Goal: Task Accomplishment & Management: Use online tool/utility

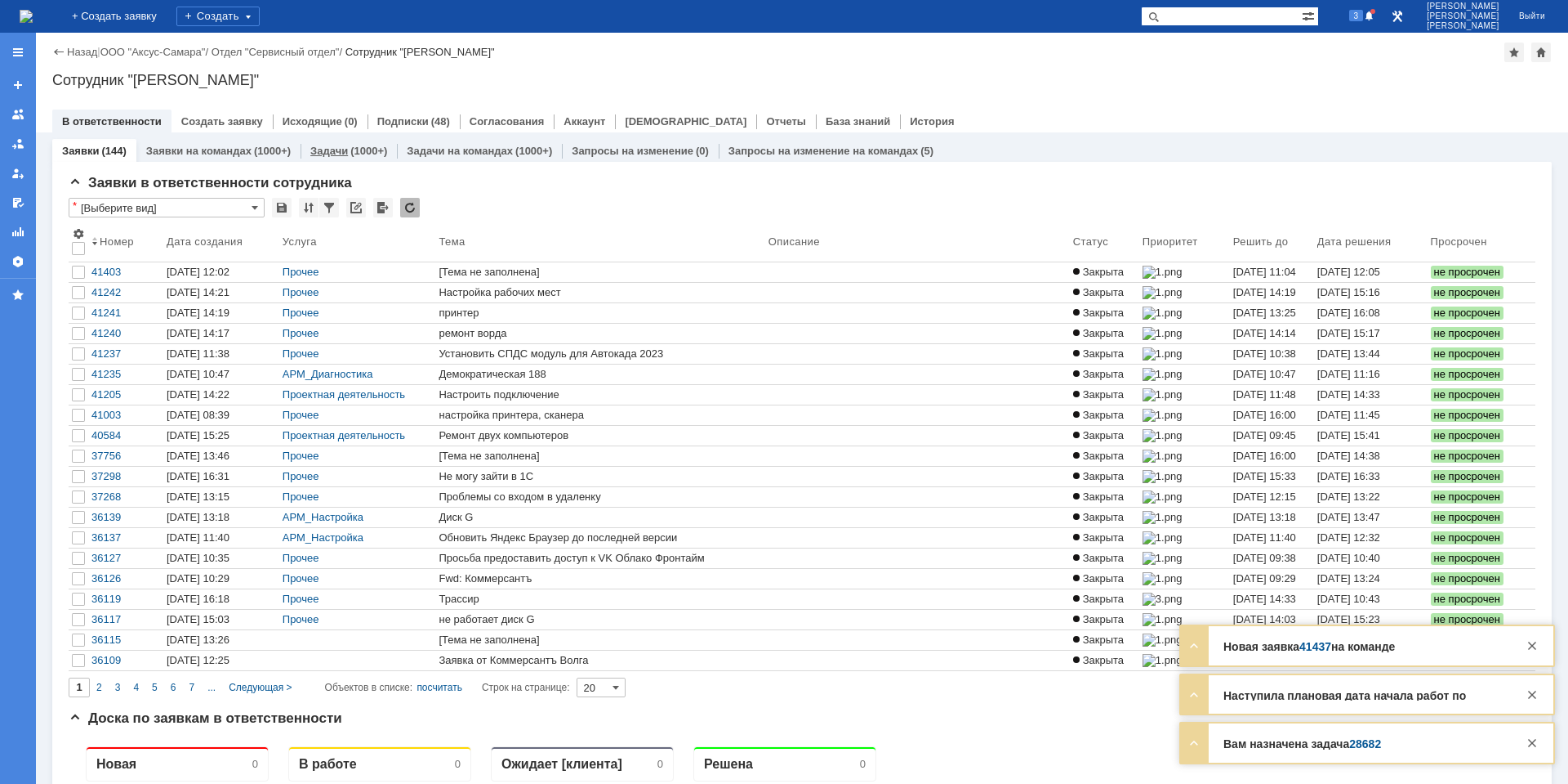
click at [361, 147] on div "(1000+)" at bounding box center [368, 151] width 36 height 12
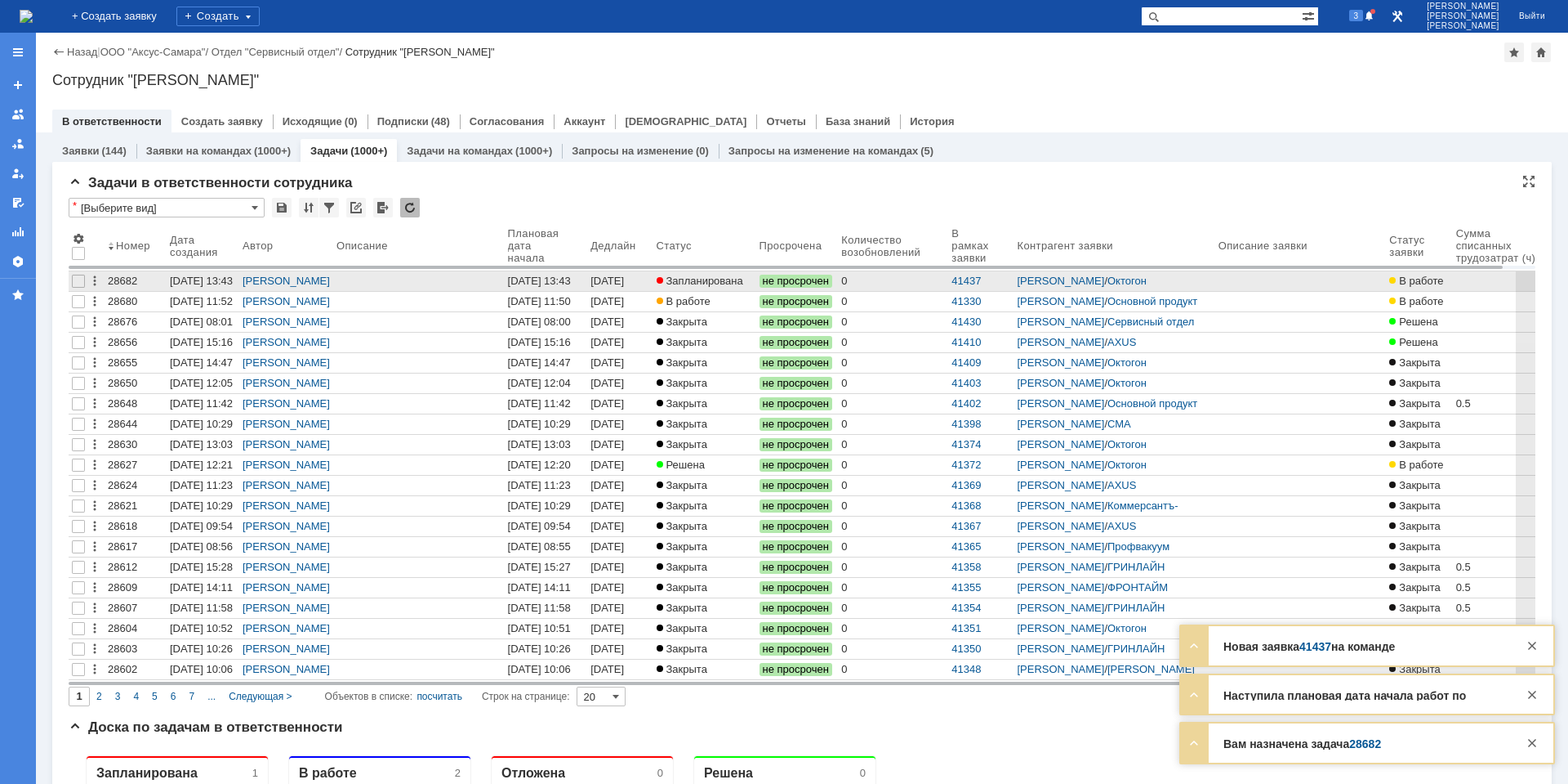
click at [729, 281] on span "Запланирована" at bounding box center [700, 281] width 87 height 12
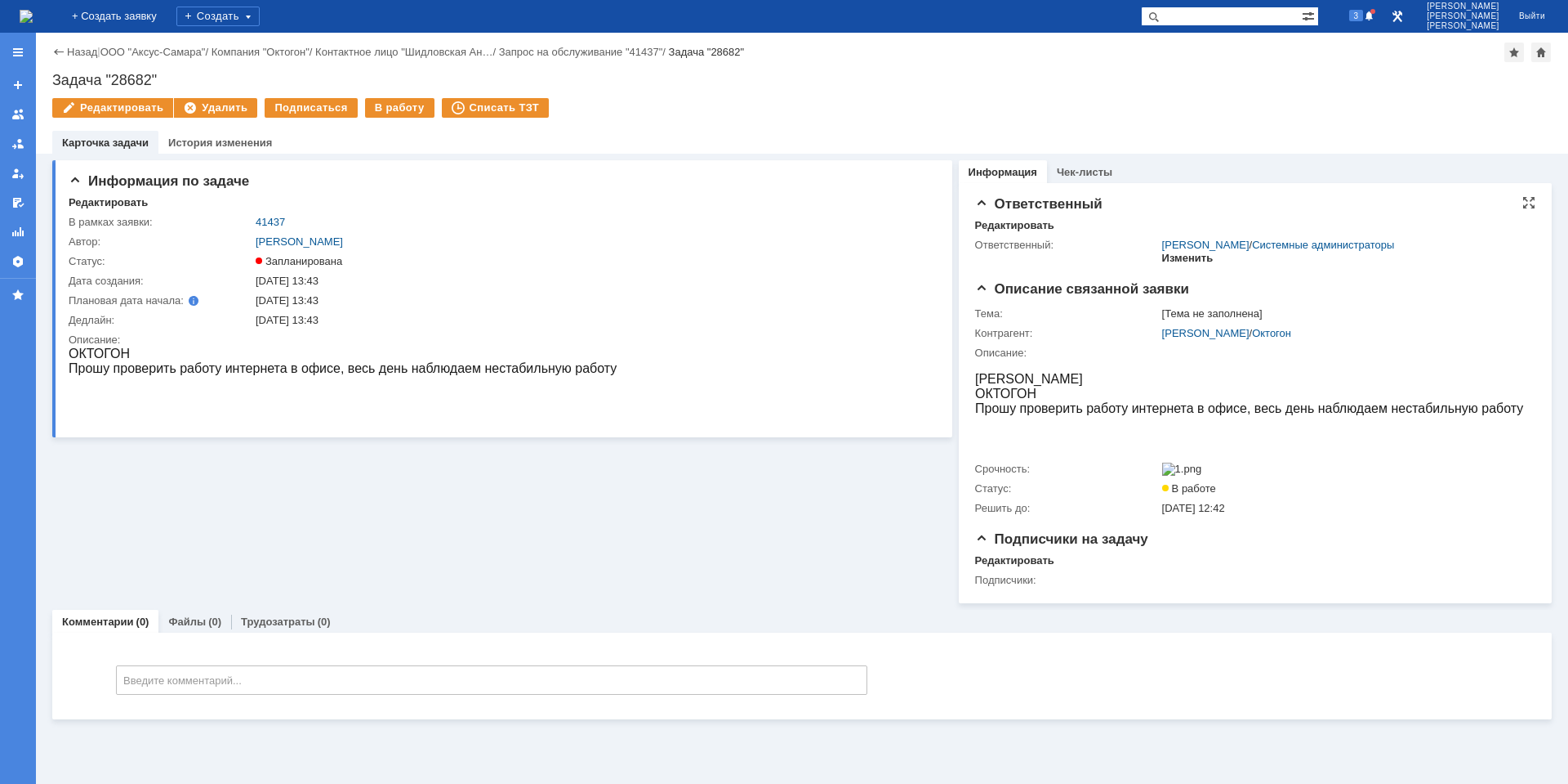
click at [1181, 258] on div "Изменить" at bounding box center [1187, 258] width 51 height 13
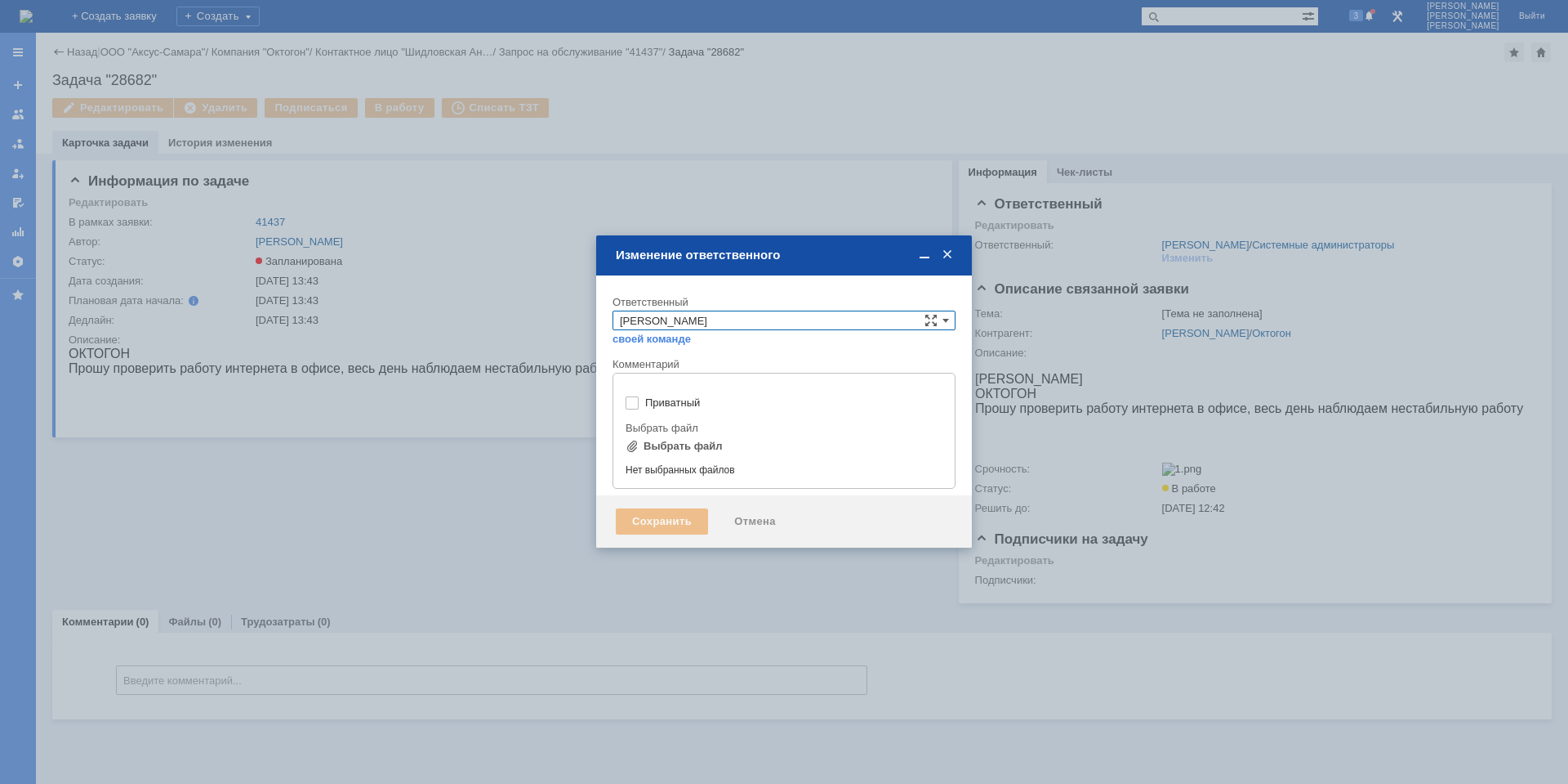
type input "[не указано]"
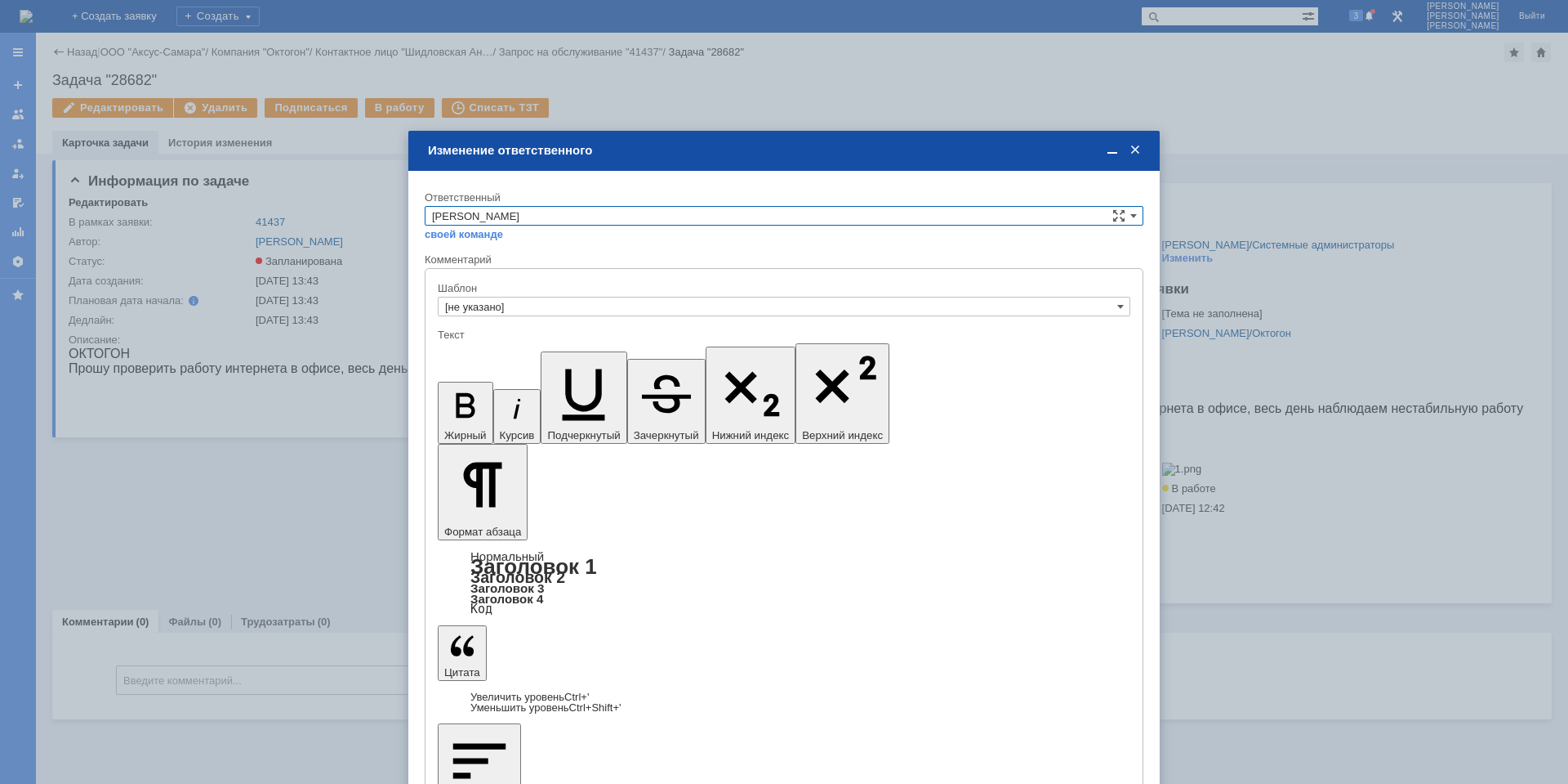
type input "e"
type input "d"
click at [547, 313] on span "[PERSON_NAME]" at bounding box center [784, 310] width 704 height 13
type input "[PERSON_NAME]"
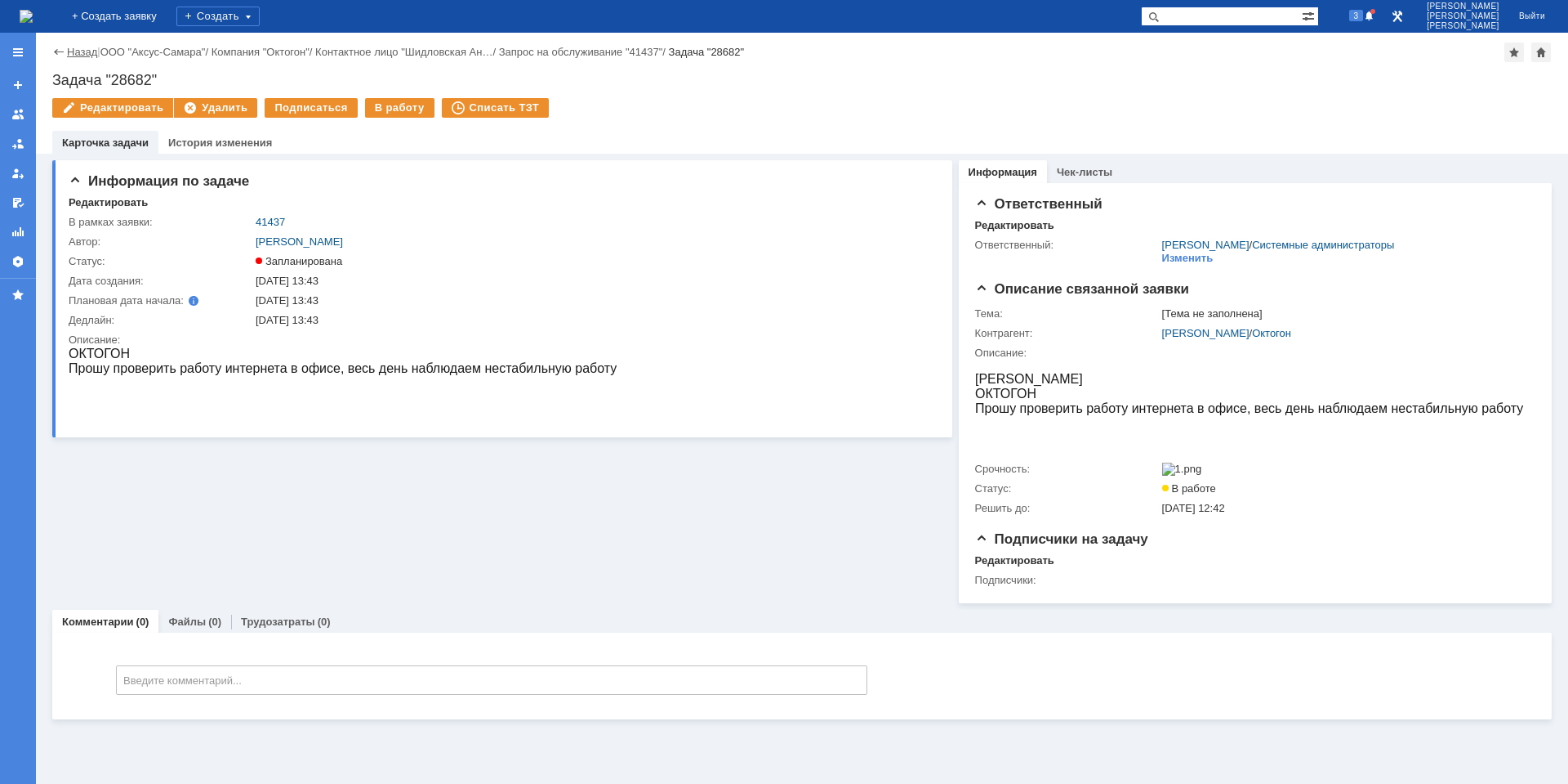
click at [77, 49] on link "Назад" at bounding box center [81, 52] width 30 height 12
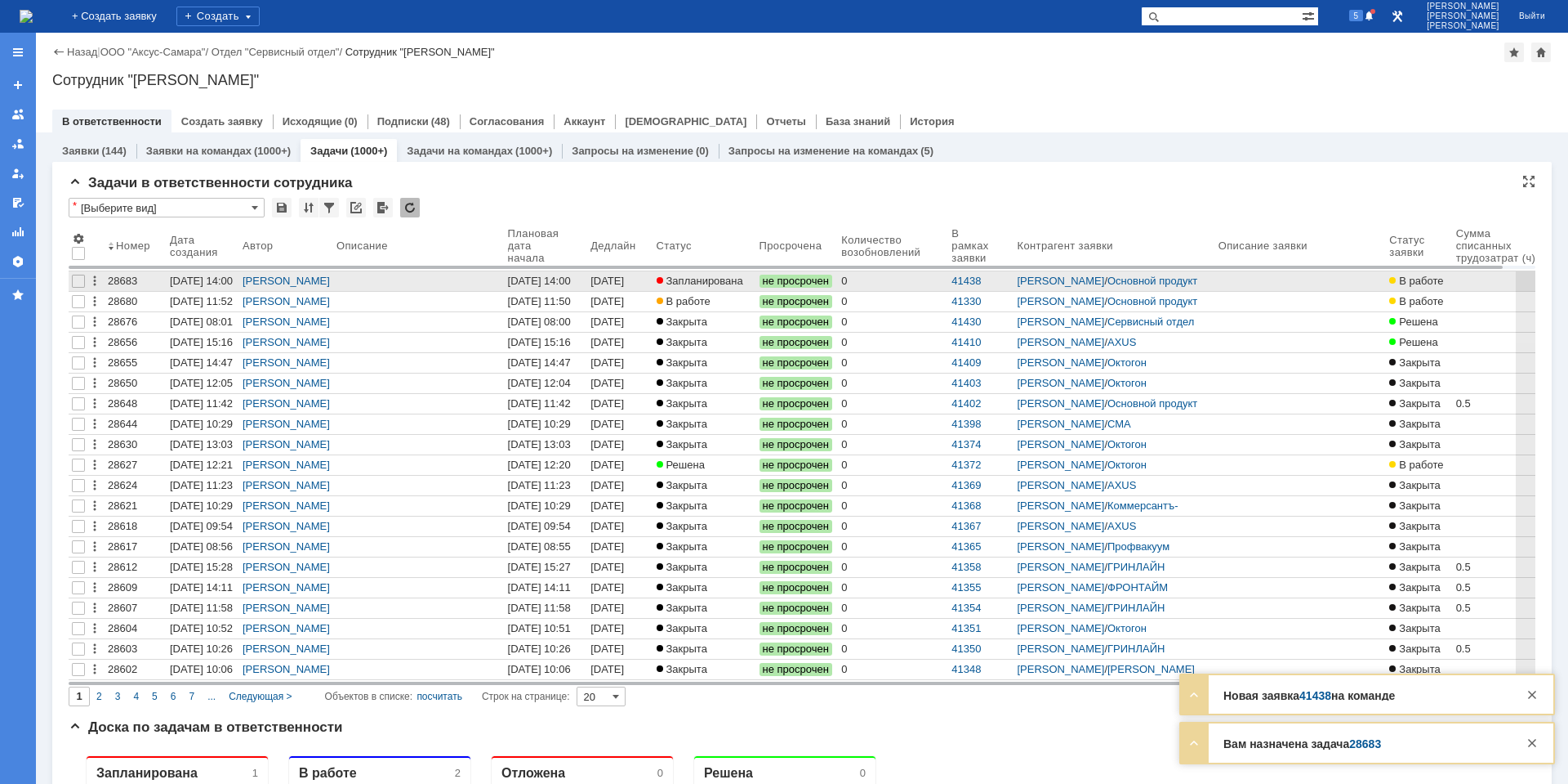
click at [628, 284] on div "[DATE] 14:00" at bounding box center [608, 287] width 36 height 25
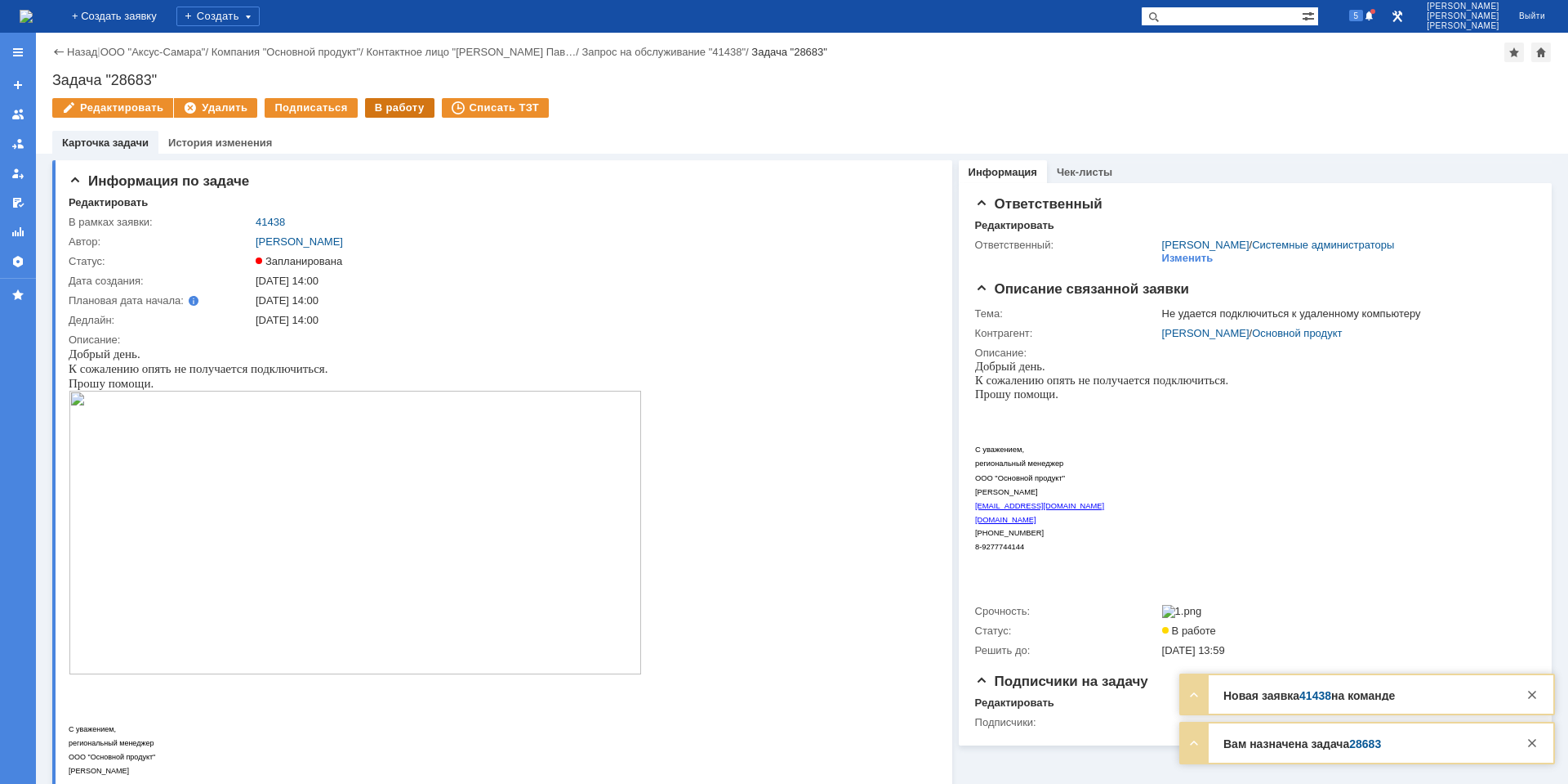
click at [381, 114] on div "В работу" at bounding box center [400, 108] width 69 height 20
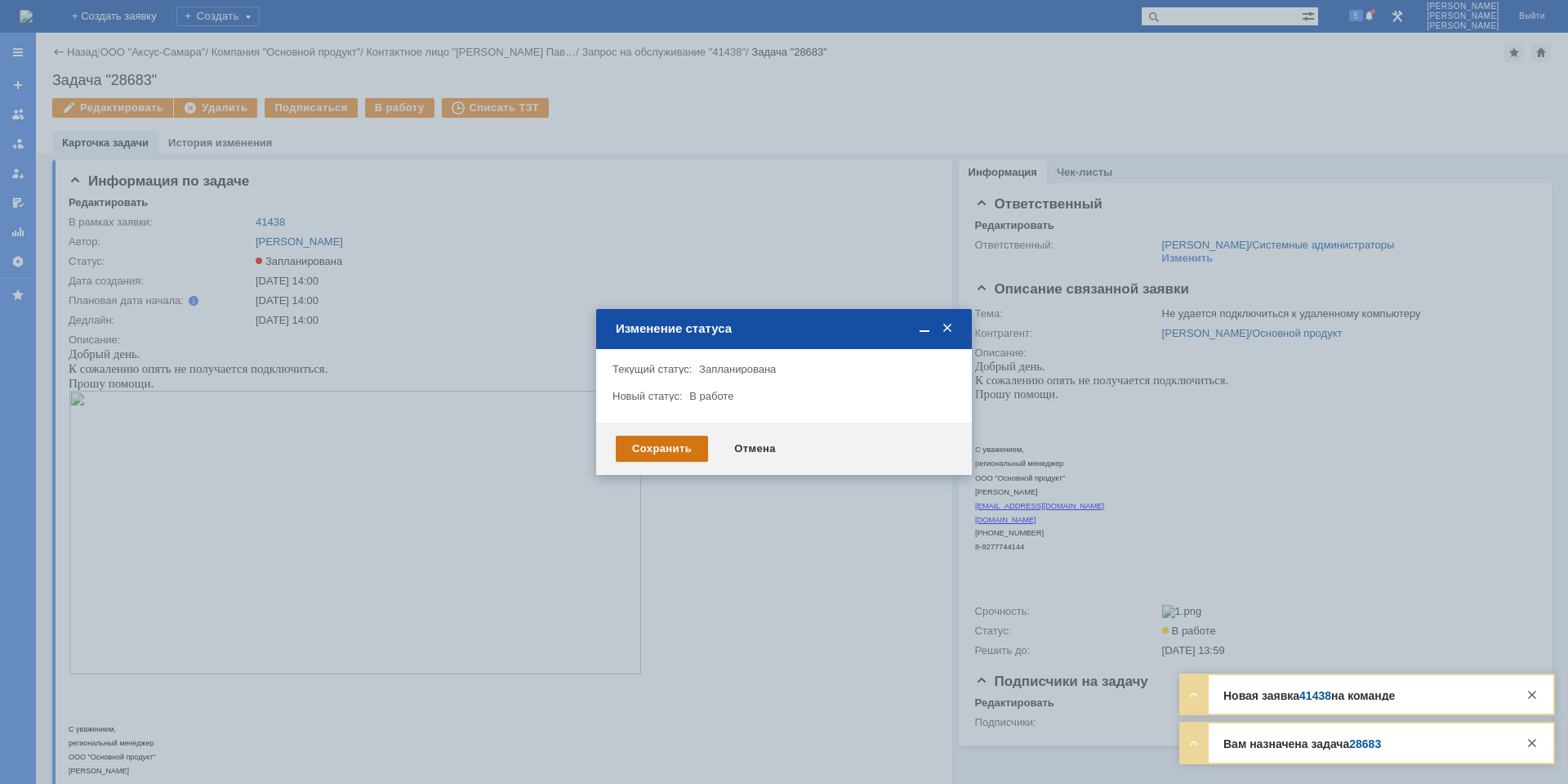
click at [657, 446] on div "Сохранить" at bounding box center [661, 448] width 92 height 26
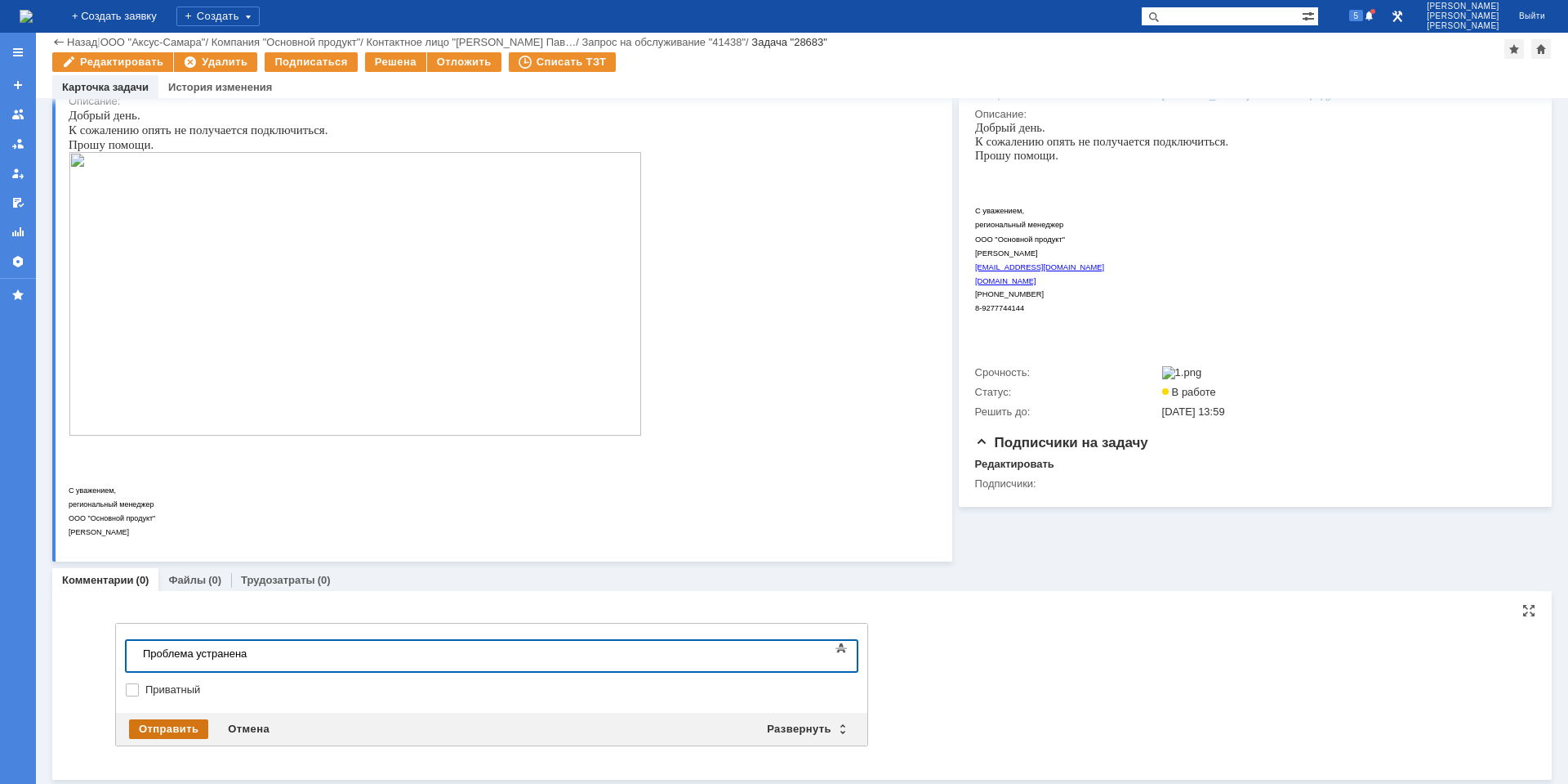
click at [177, 731] on div "Отправить" at bounding box center [168, 728] width 79 height 20
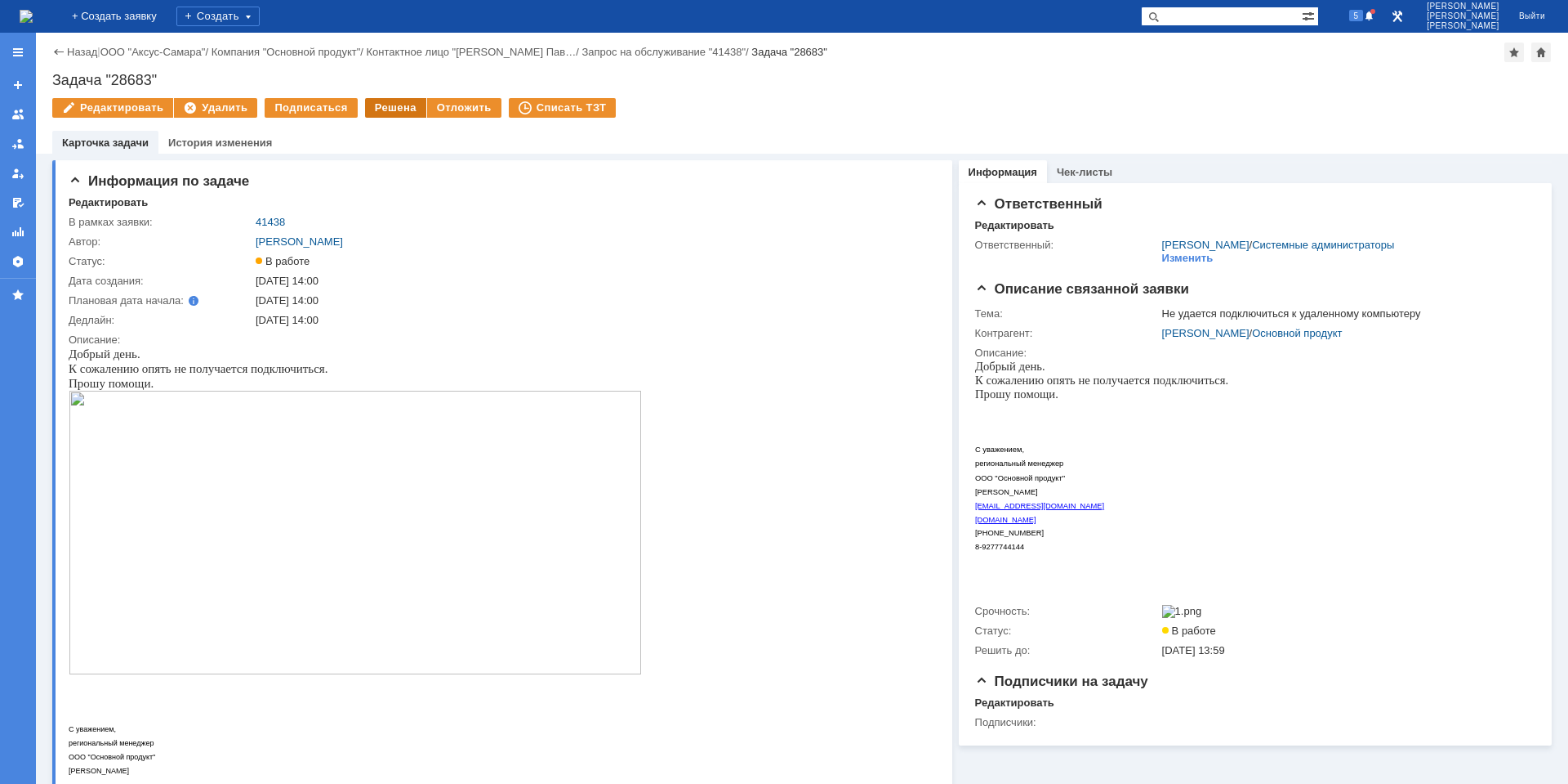
click at [380, 103] on div "Решена" at bounding box center [395, 108] width 62 height 20
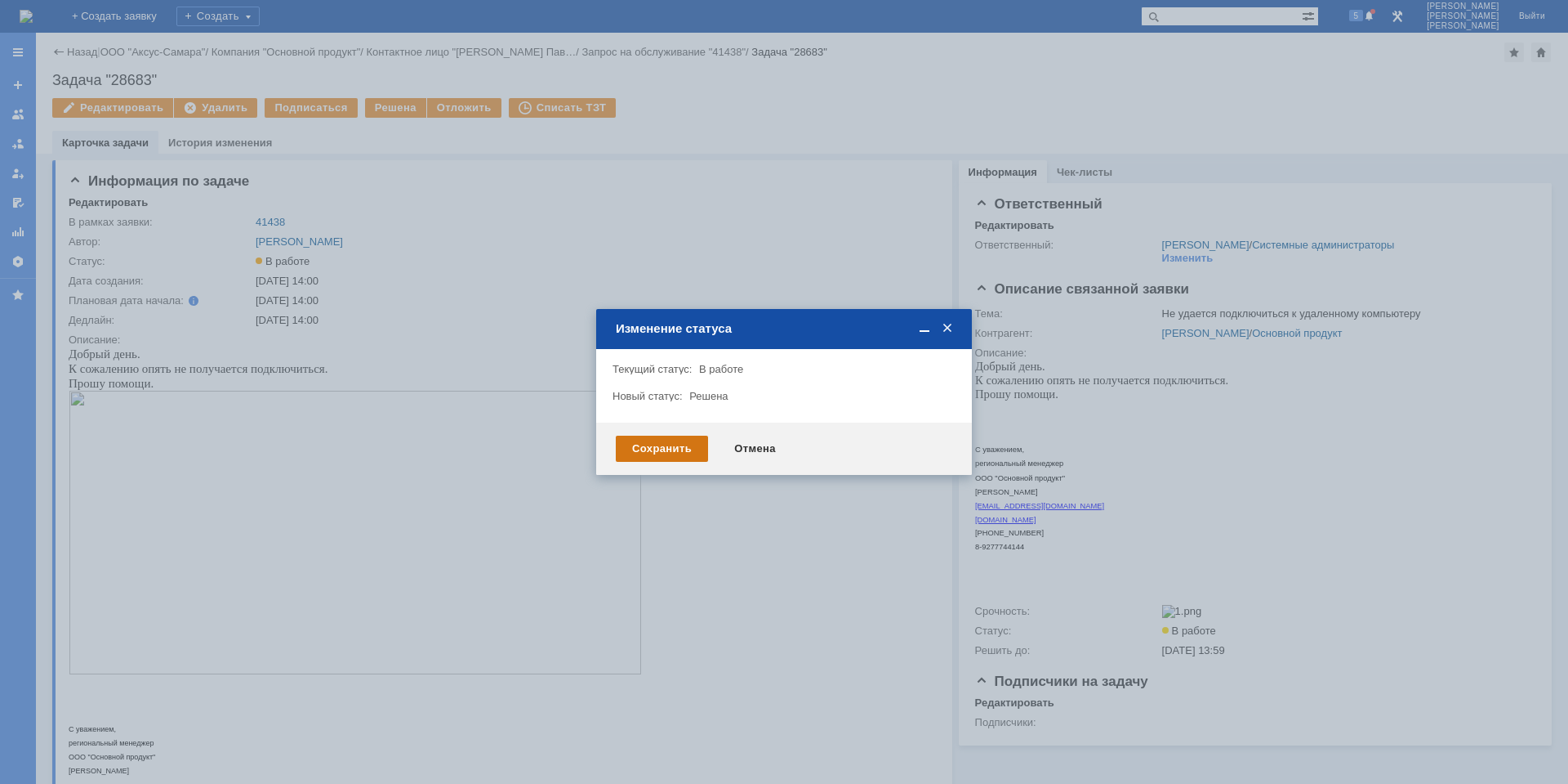
click at [649, 454] on div "Сохранить" at bounding box center [661, 448] width 92 height 26
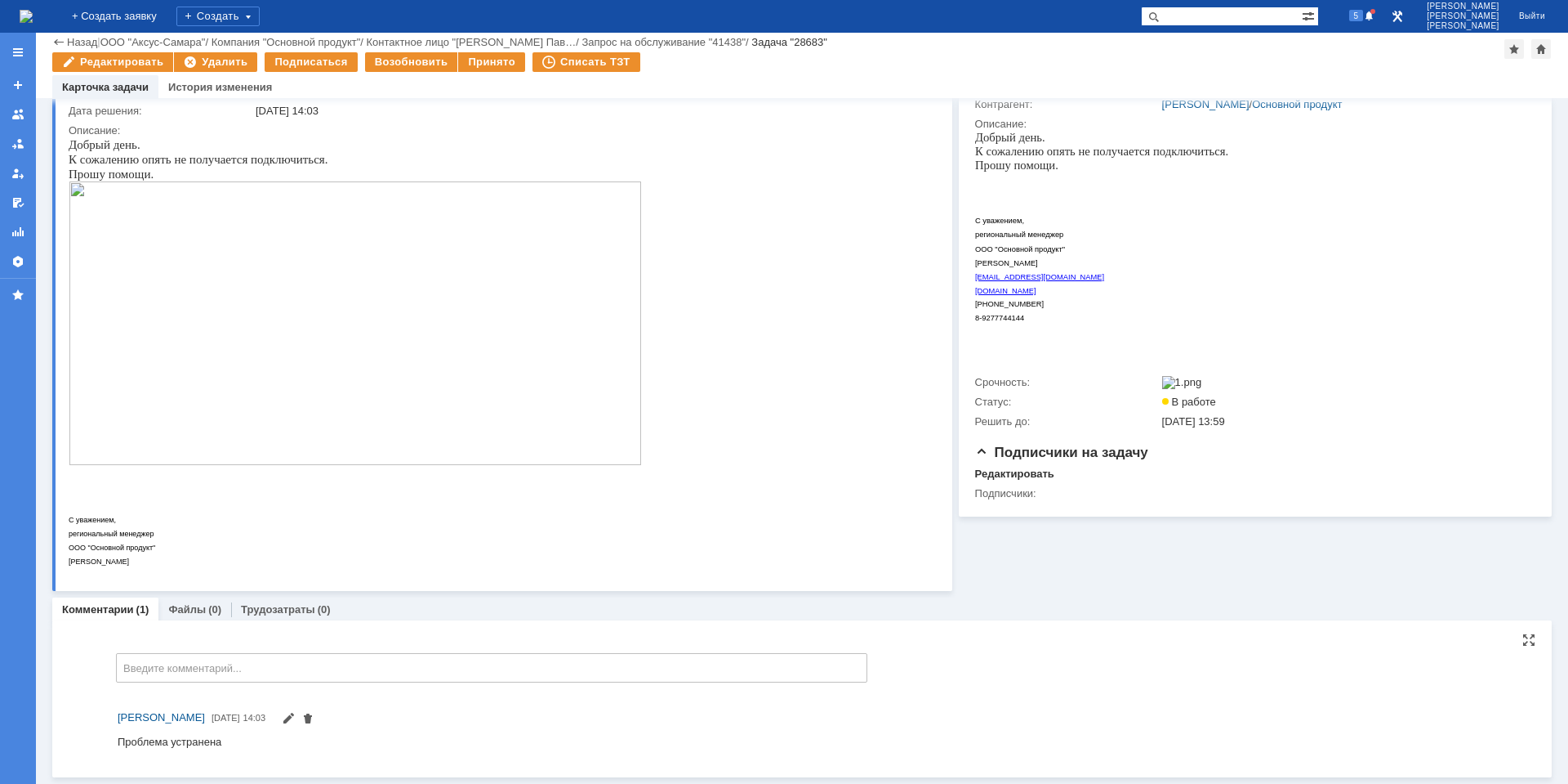
click at [213, 743] on div "Проблема устранена" at bounding box center [170, 741] width 104 height 12
copy div "Проблема устранена"
click at [271, 610] on link "Трудозатраты" at bounding box center [278, 609] width 75 height 12
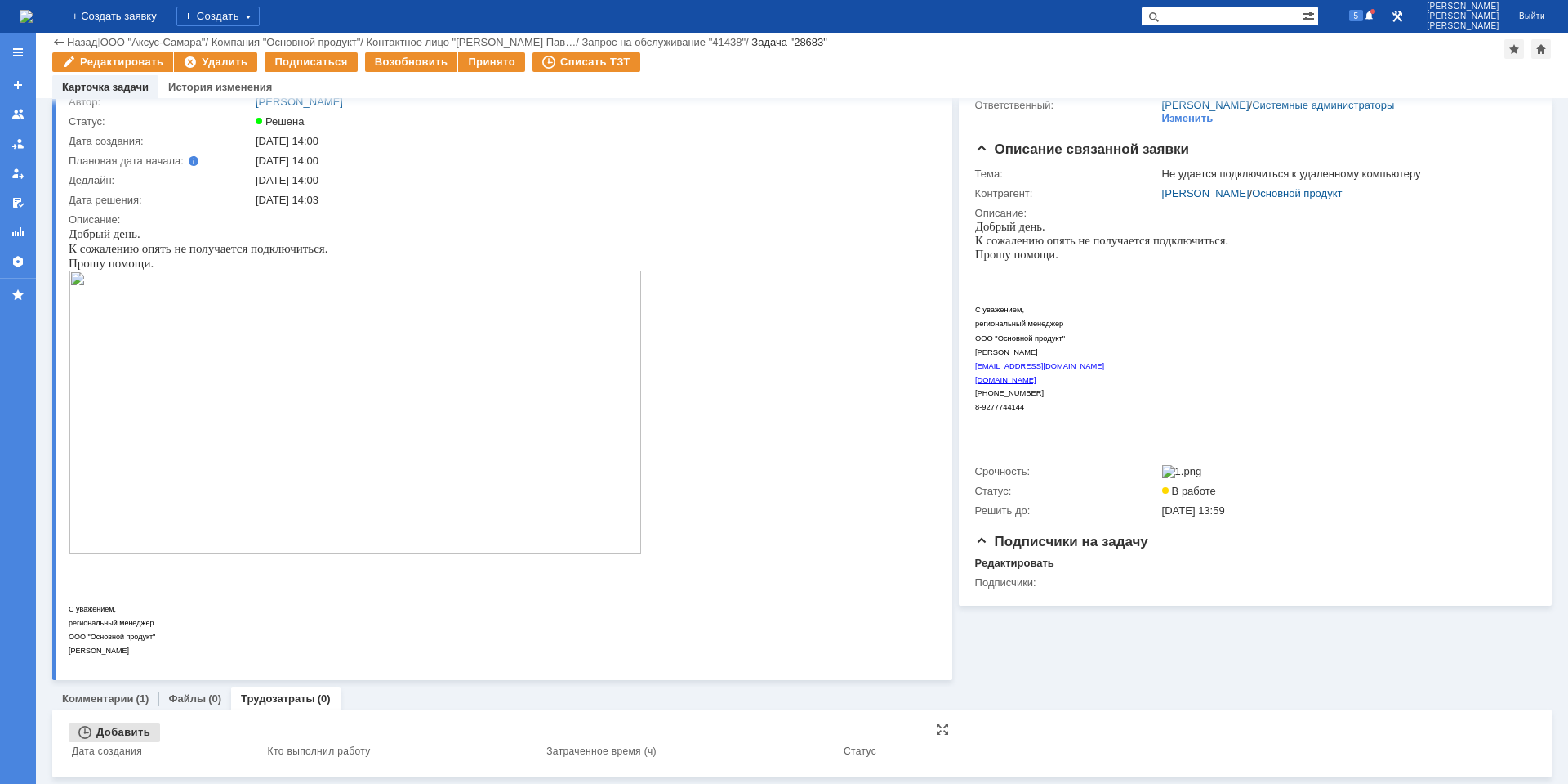
click at [116, 727] on div "Добавить" at bounding box center [114, 732] width 92 height 20
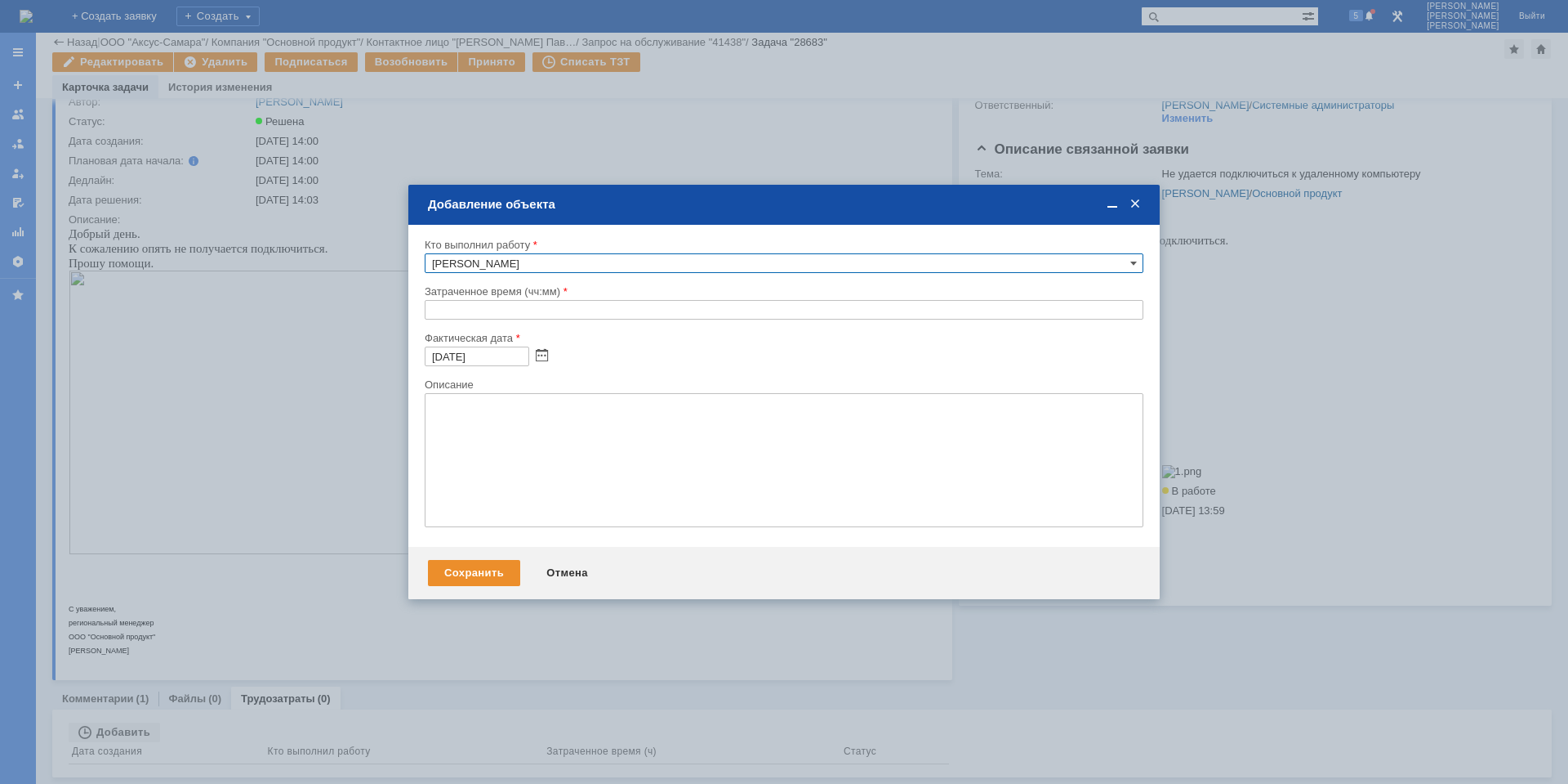
click at [438, 318] on input "text" at bounding box center [784, 310] width 719 height 20
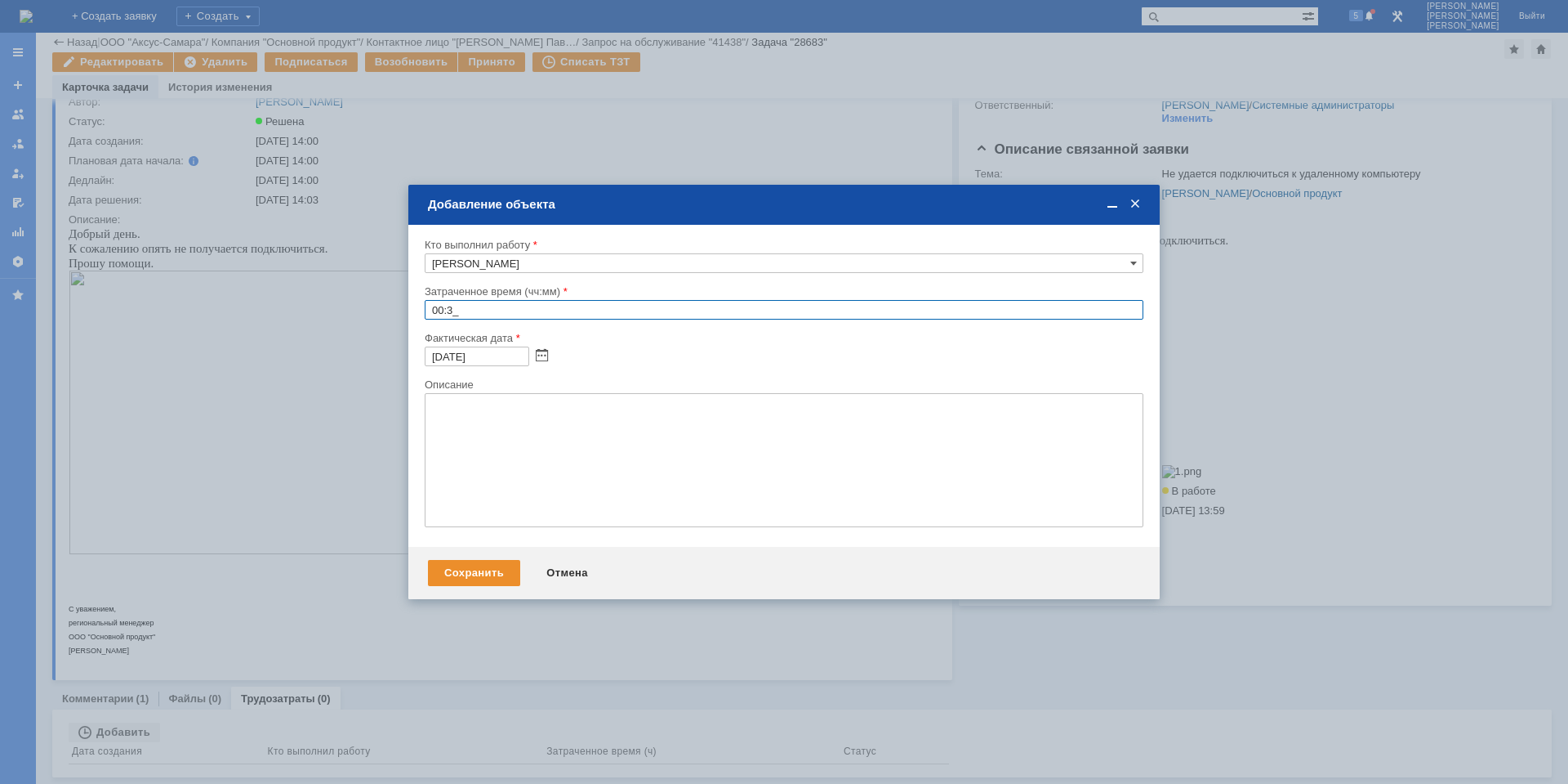
type input "00:30"
click at [493, 410] on textarea at bounding box center [784, 460] width 719 height 134
paste textarea "Проблема устранена"
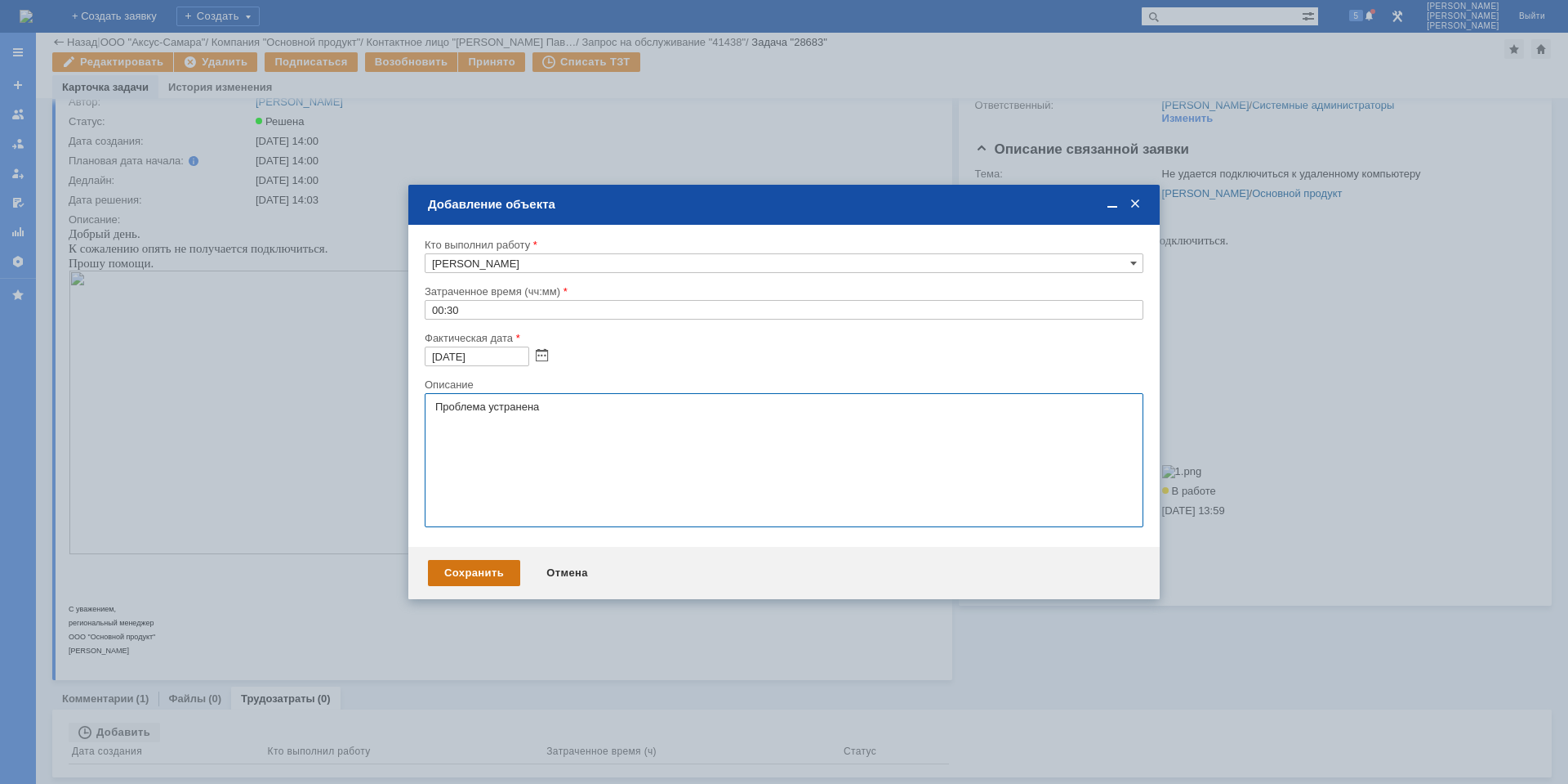
type textarea "Проблема устранена"
click at [478, 572] on div "Сохранить" at bounding box center [474, 572] width 92 height 26
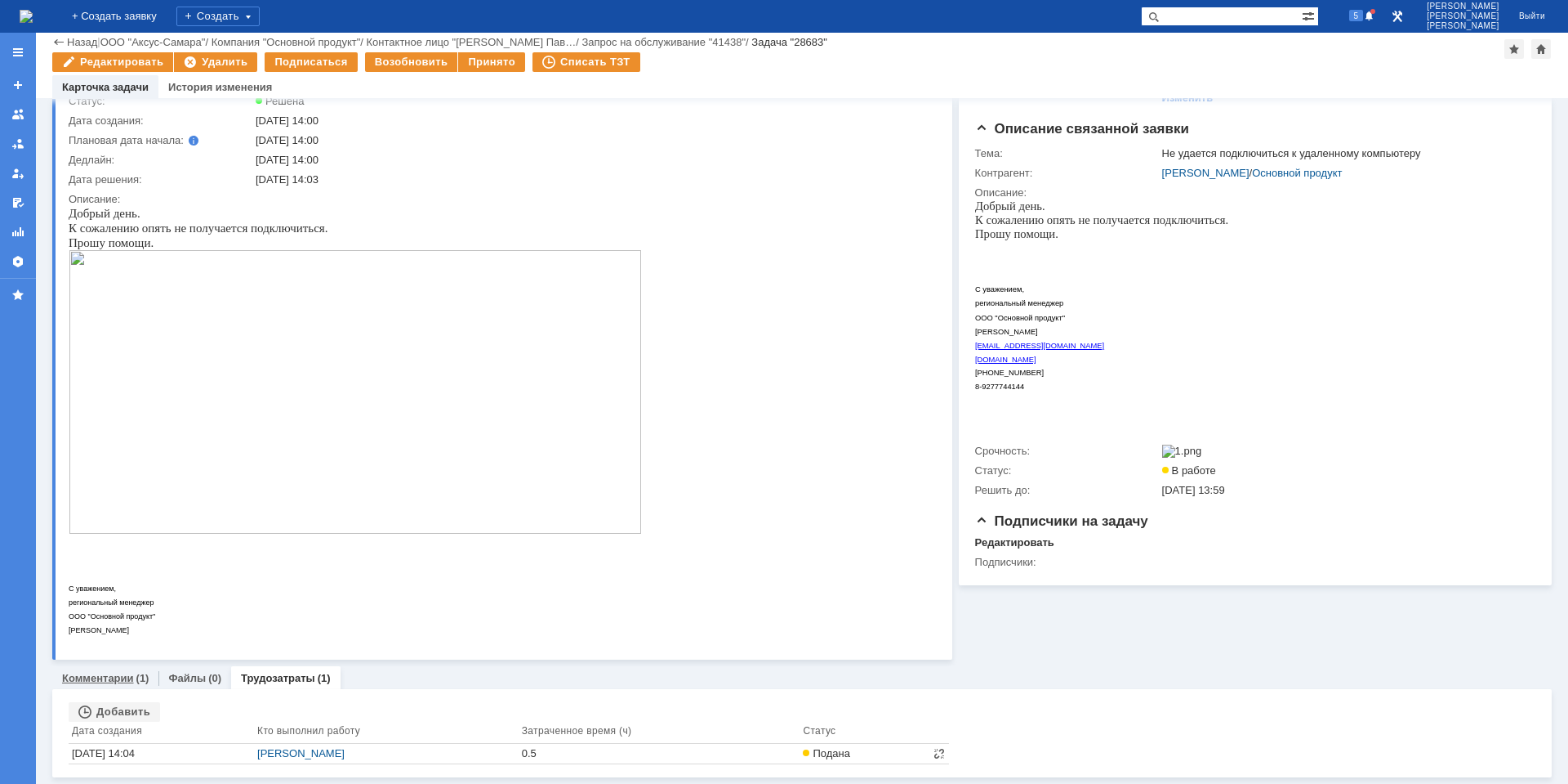
click at [93, 682] on link "Комментарии" at bounding box center [98, 678] width 72 height 12
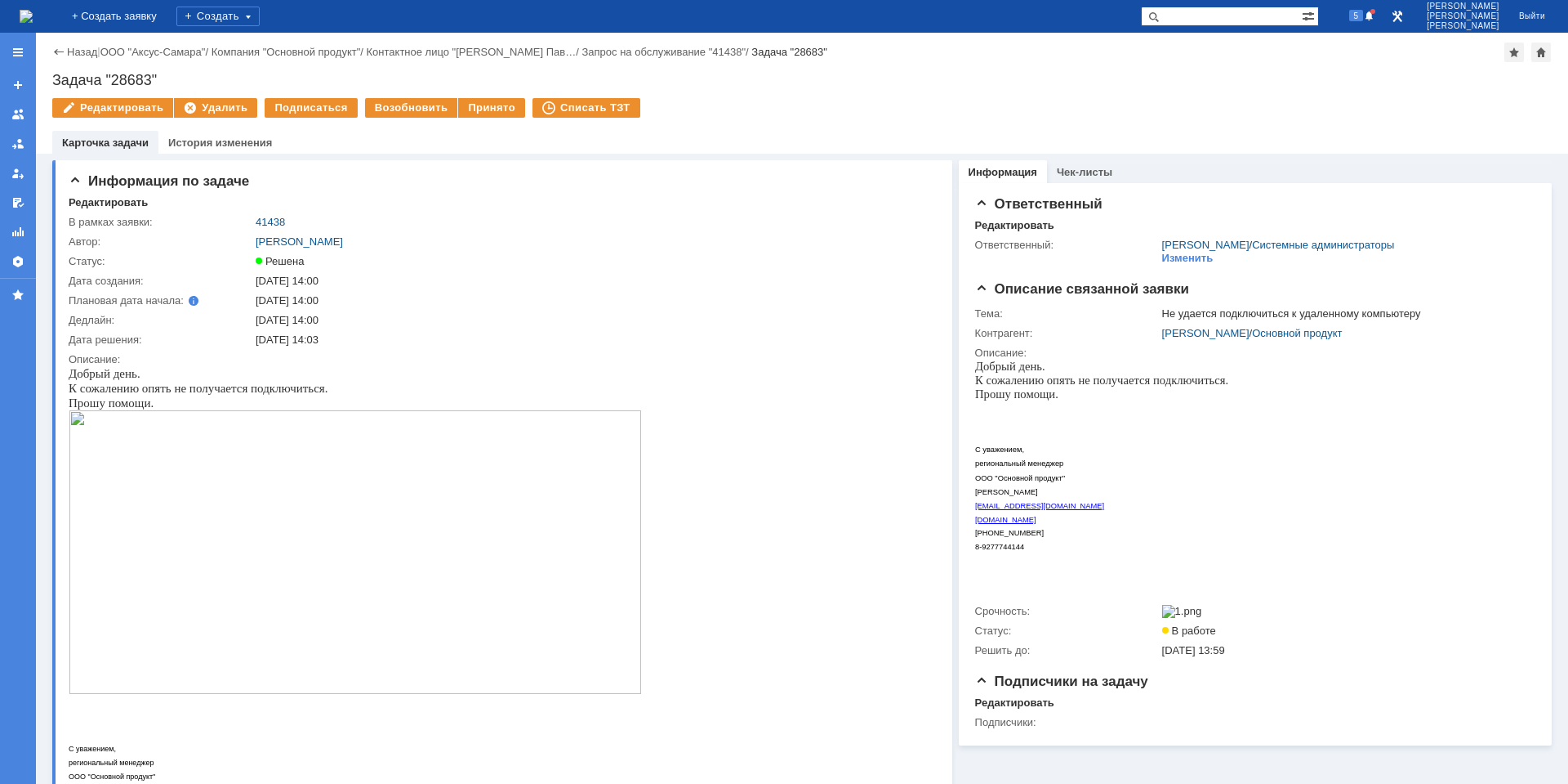
click at [33, 19] on img at bounding box center [26, 16] width 13 height 13
